Goal: Task Accomplishment & Management: Manage account settings

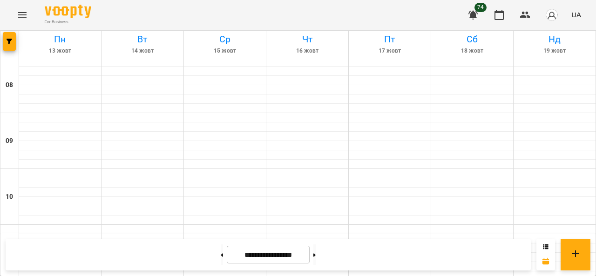
scroll to position [47, 0]
click at [26, 12] on icon "Menu" at bounding box center [22, 15] width 8 height 6
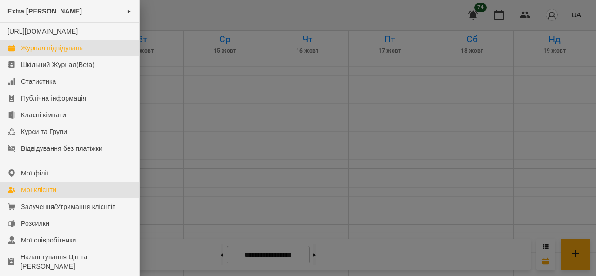
click at [38, 195] on div "Мої клієнти" at bounding box center [38, 189] width 35 height 9
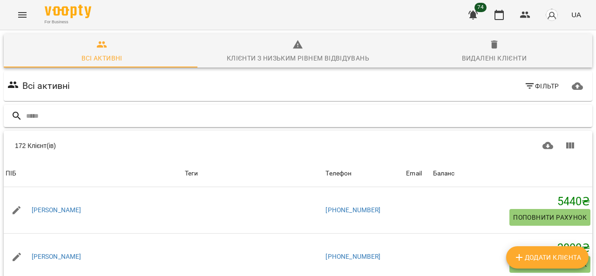
click at [102, 118] on input "text" at bounding box center [307, 116] width 563 height 15
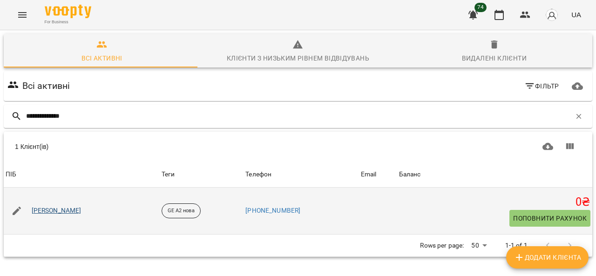
type input "**********"
click at [74, 212] on link "[PERSON_NAME]" at bounding box center [57, 210] width 50 height 9
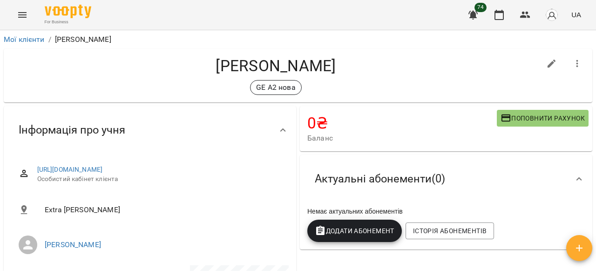
click at [368, 233] on span "Додати Абонемент" at bounding box center [355, 230] width 80 height 11
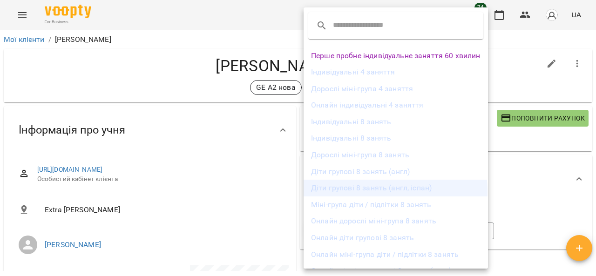
click at [355, 192] on li "Діти групові 8 занять (англ, іспан)" at bounding box center [396, 188] width 184 height 17
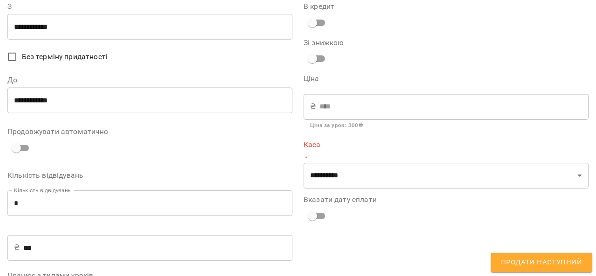
scroll to position [47, 0]
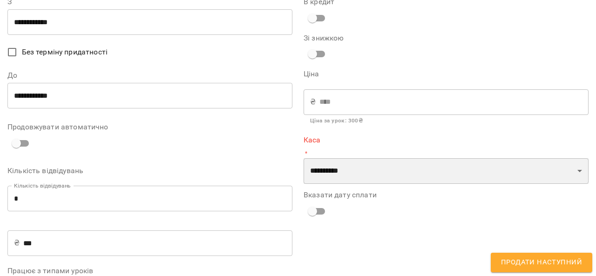
click at [335, 177] on select "**********" at bounding box center [446, 171] width 285 height 26
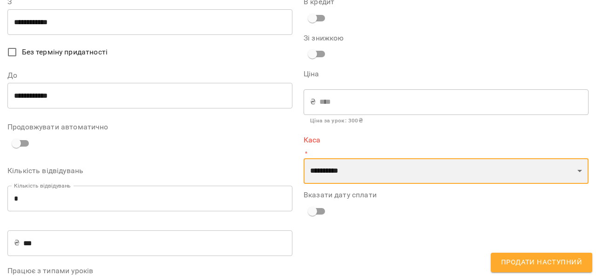
select select "****"
click at [304, 158] on select "**********" at bounding box center [446, 171] width 285 height 26
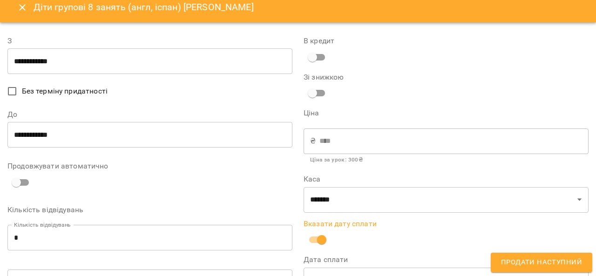
scroll to position [0, 0]
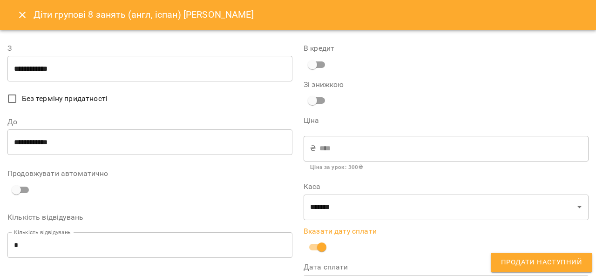
click at [66, 146] on input "**********" at bounding box center [149, 143] width 285 height 26
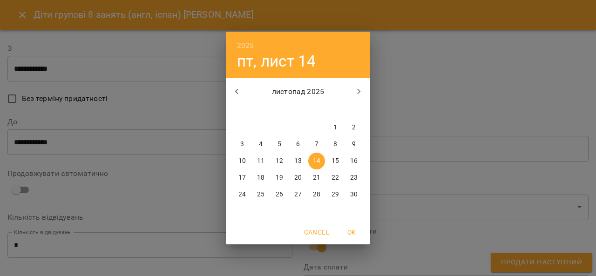
click at [237, 161] on span "10" at bounding box center [242, 161] width 17 height 9
type input "**********"
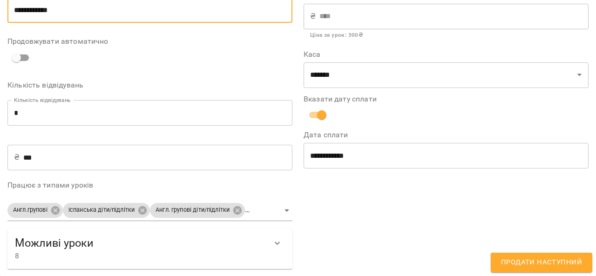
scroll to position [132, 0]
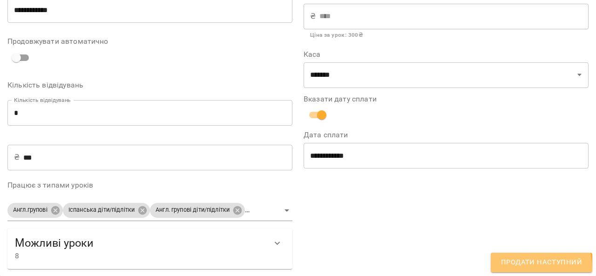
drag, startPoint x: 519, startPoint y: 270, endPoint x: 415, endPoint y: 143, distance: 164.4
click at [519, 269] on button "Продати наступний" at bounding box center [542, 263] width 102 height 20
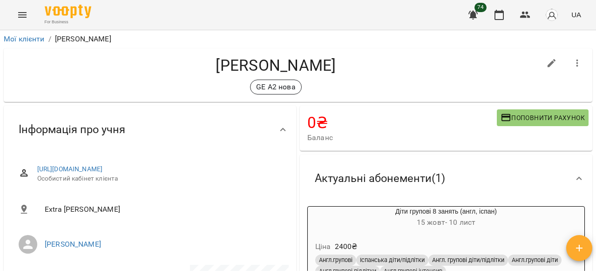
scroll to position [0, 0]
click at [21, 12] on icon "Menu" at bounding box center [22, 14] width 11 height 11
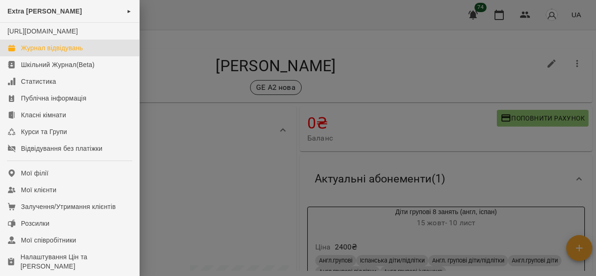
click at [28, 53] on div "Журнал відвідувань" at bounding box center [52, 47] width 62 height 9
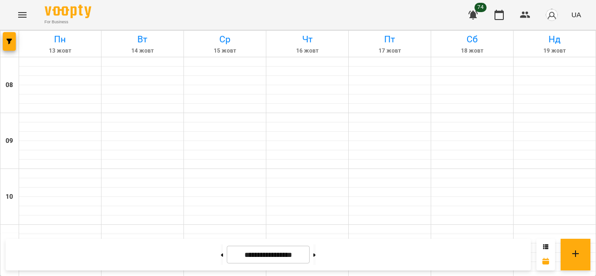
scroll to position [326, 0]
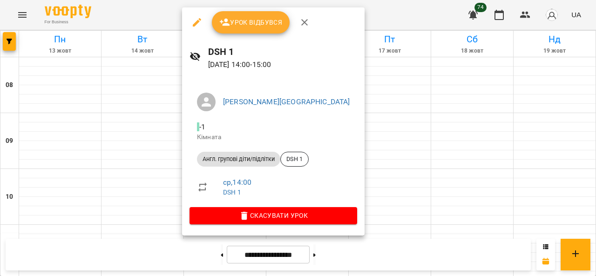
click at [260, 24] on span "Урок відбувся" at bounding box center [250, 22] width 63 height 11
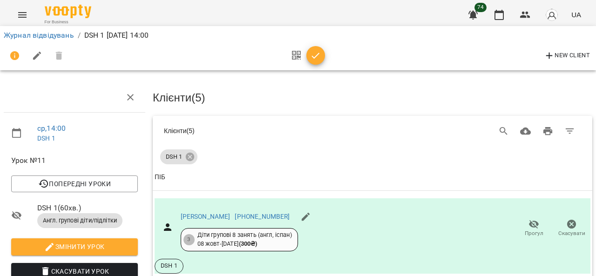
click at [314, 60] on icon "button" at bounding box center [315, 55] width 11 height 11
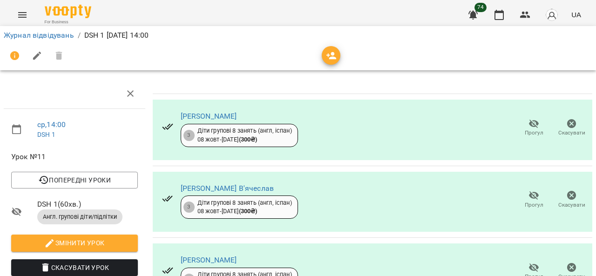
scroll to position [195, 0]
click at [19, 33] on link "Журнал відвідувань" at bounding box center [39, 35] width 70 height 9
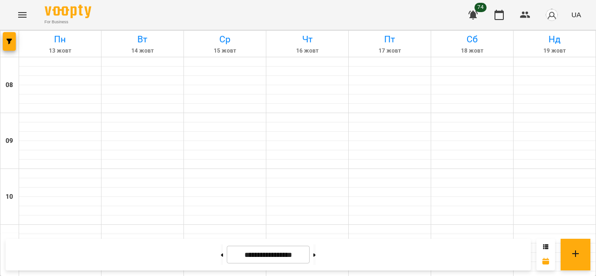
scroll to position [279, 0]
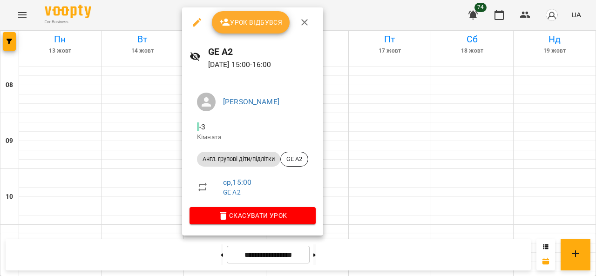
click at [255, 18] on span "Урок відбувся" at bounding box center [250, 22] width 63 height 11
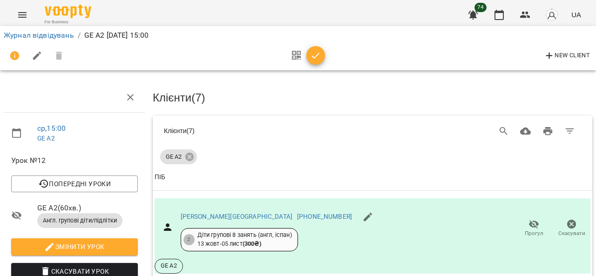
click at [314, 58] on icon "button" at bounding box center [315, 55] width 11 height 11
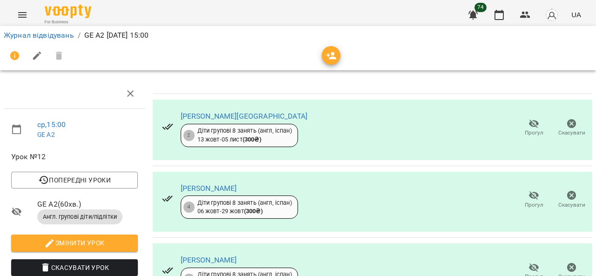
scroll to position [339, 0]
click at [21, 35] on link "Журнал відвідувань" at bounding box center [39, 35] width 70 height 9
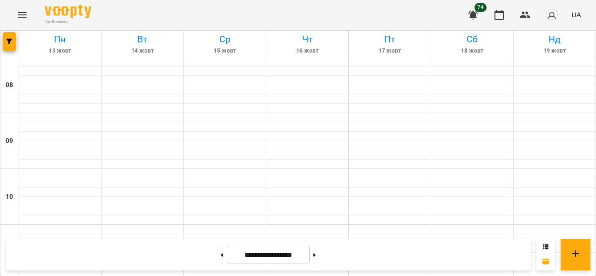
scroll to position [326, 0]
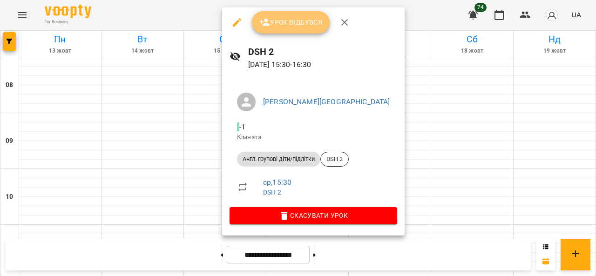
click at [279, 19] on span "Урок відбувся" at bounding box center [290, 22] width 63 height 11
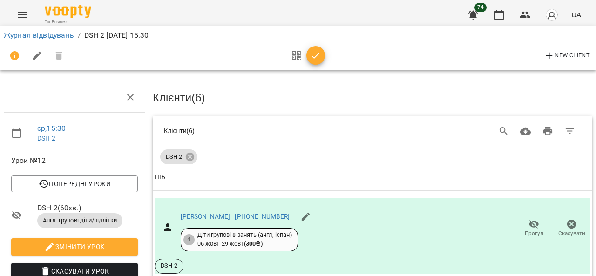
click at [317, 56] on icon "button" at bounding box center [315, 55] width 11 height 11
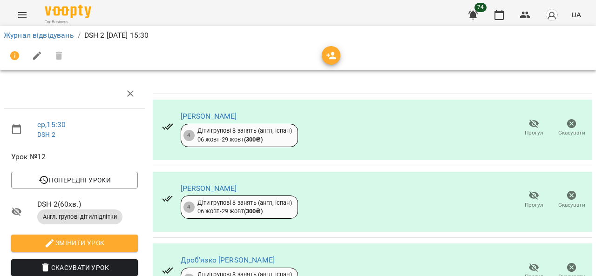
scroll to position [266, 0]
click at [28, 34] on link "Журнал відвідувань" at bounding box center [39, 35] width 70 height 9
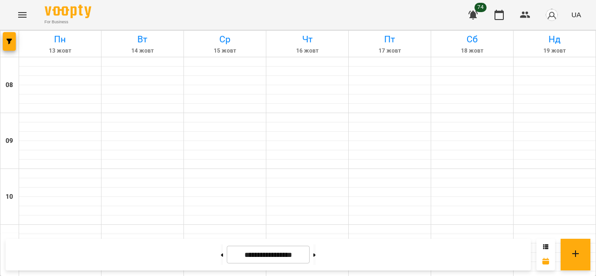
scroll to position [373, 0]
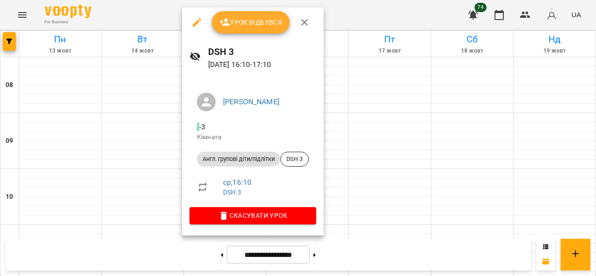
click at [249, 19] on span "Урок відбувся" at bounding box center [250, 22] width 63 height 11
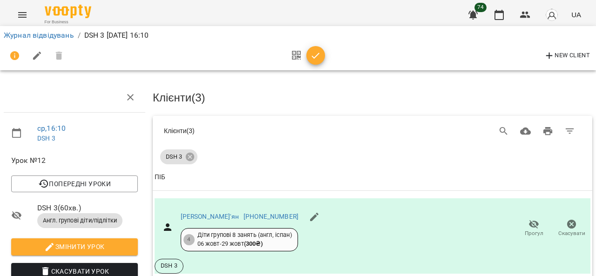
click at [316, 59] on icon "button" at bounding box center [315, 55] width 11 height 11
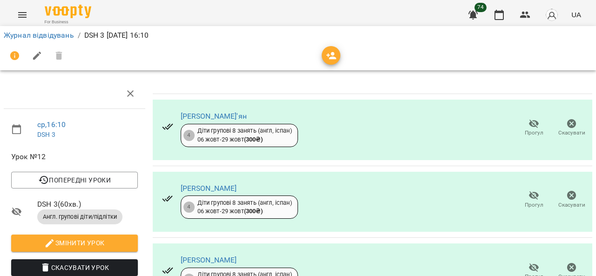
scroll to position [192, 0]
click at [25, 33] on link "Журнал відвідувань" at bounding box center [39, 35] width 70 height 9
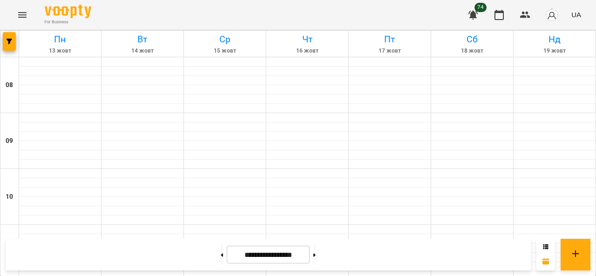
scroll to position [419, 0]
